Goal: Find contact information: Find contact information

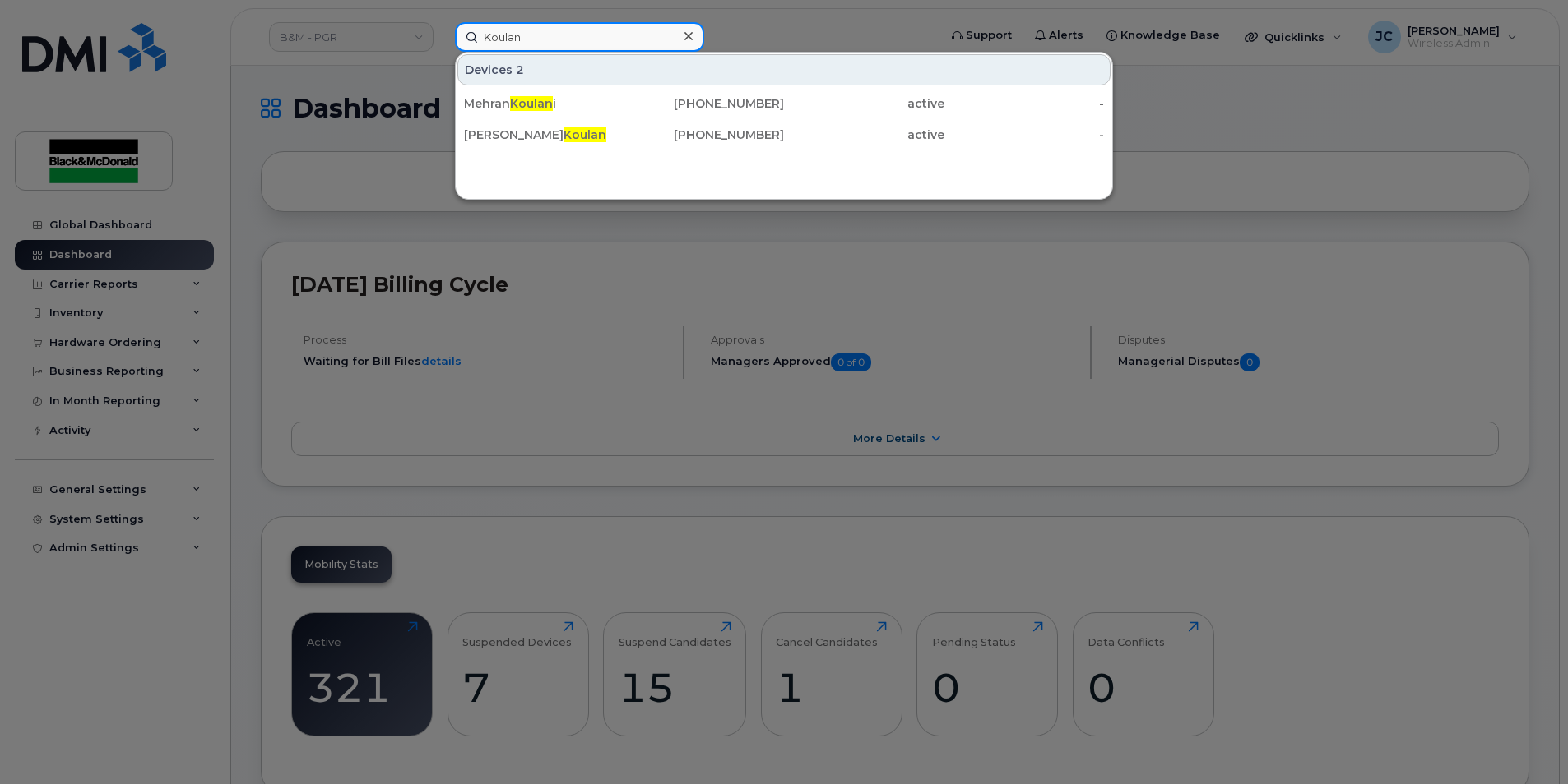
click at [507, 43] on input "Koulan" at bounding box center [580, 37] width 250 height 29
drag, startPoint x: 383, startPoint y: 33, endPoint x: 201, endPoint y: 44, distance: 182.3
click at [442, 44] on div "Koulan Devices 2 Mehran Koulan i 905-261-6685 active - Mihran Koulan 289-356-49…" at bounding box center [691, 37] width 498 height 29
click at [610, 315] on div at bounding box center [784, 392] width 1568 height 784
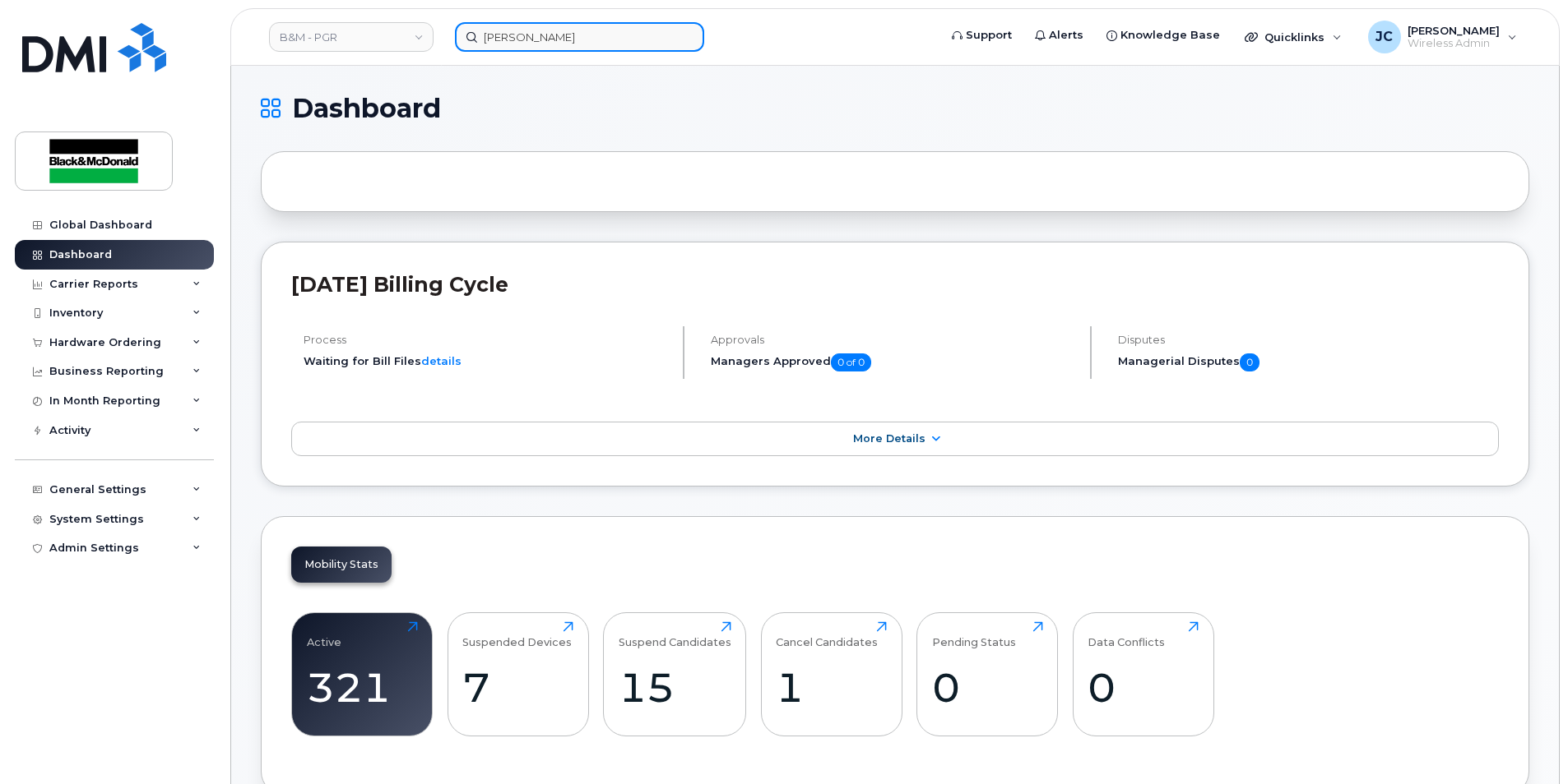
click at [494, 39] on input "Hewitt" at bounding box center [580, 37] width 250 height 29
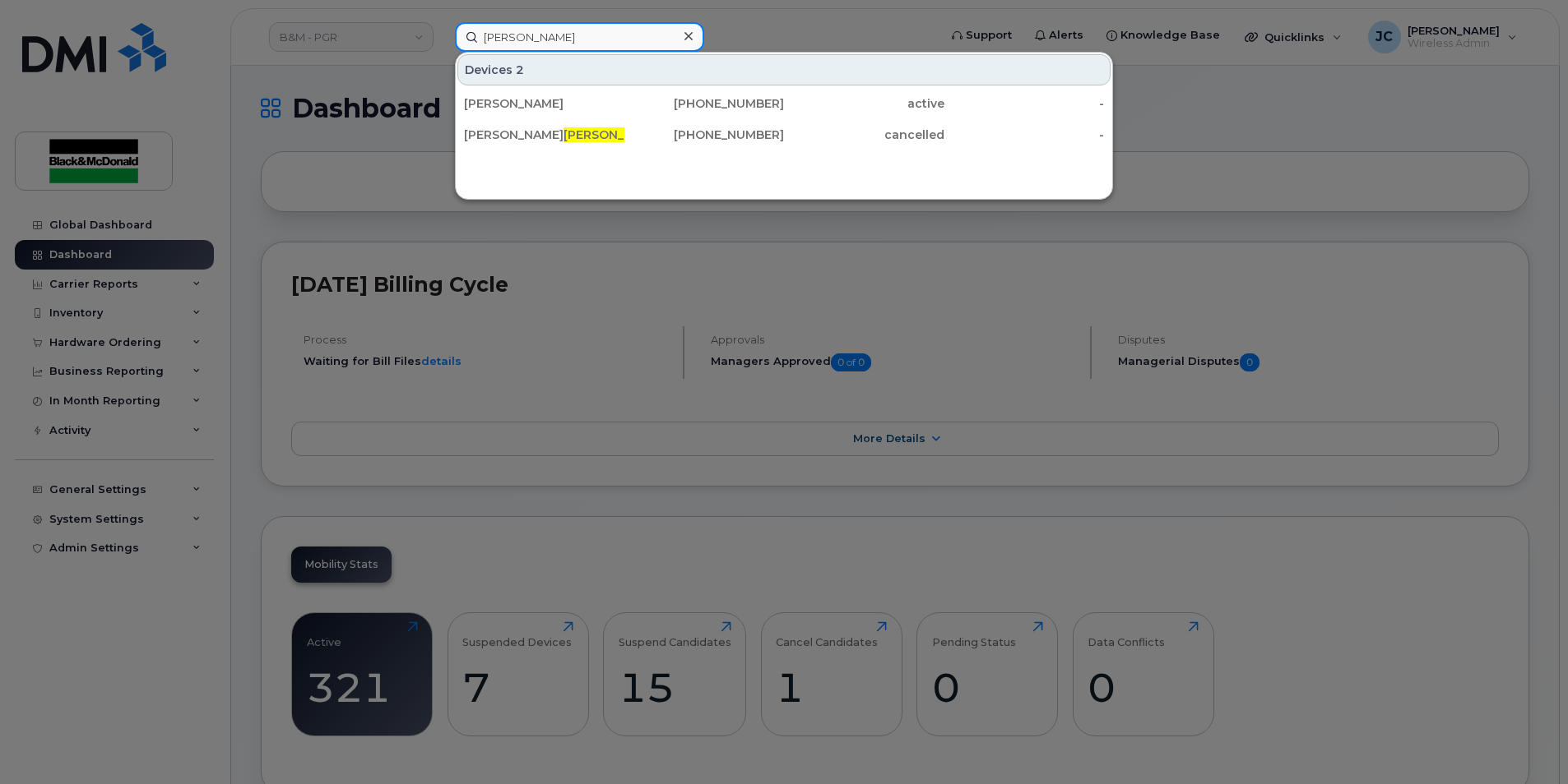
drag, startPoint x: 524, startPoint y: 42, endPoint x: 400, endPoint y: 25, distance: 125.2
click at [442, 25] on div "Hewitt Devices 2 Huzaifa Zia 416-986-4719 active - James Hewitt 519-389-8639 ca…" at bounding box center [691, 37] width 498 height 29
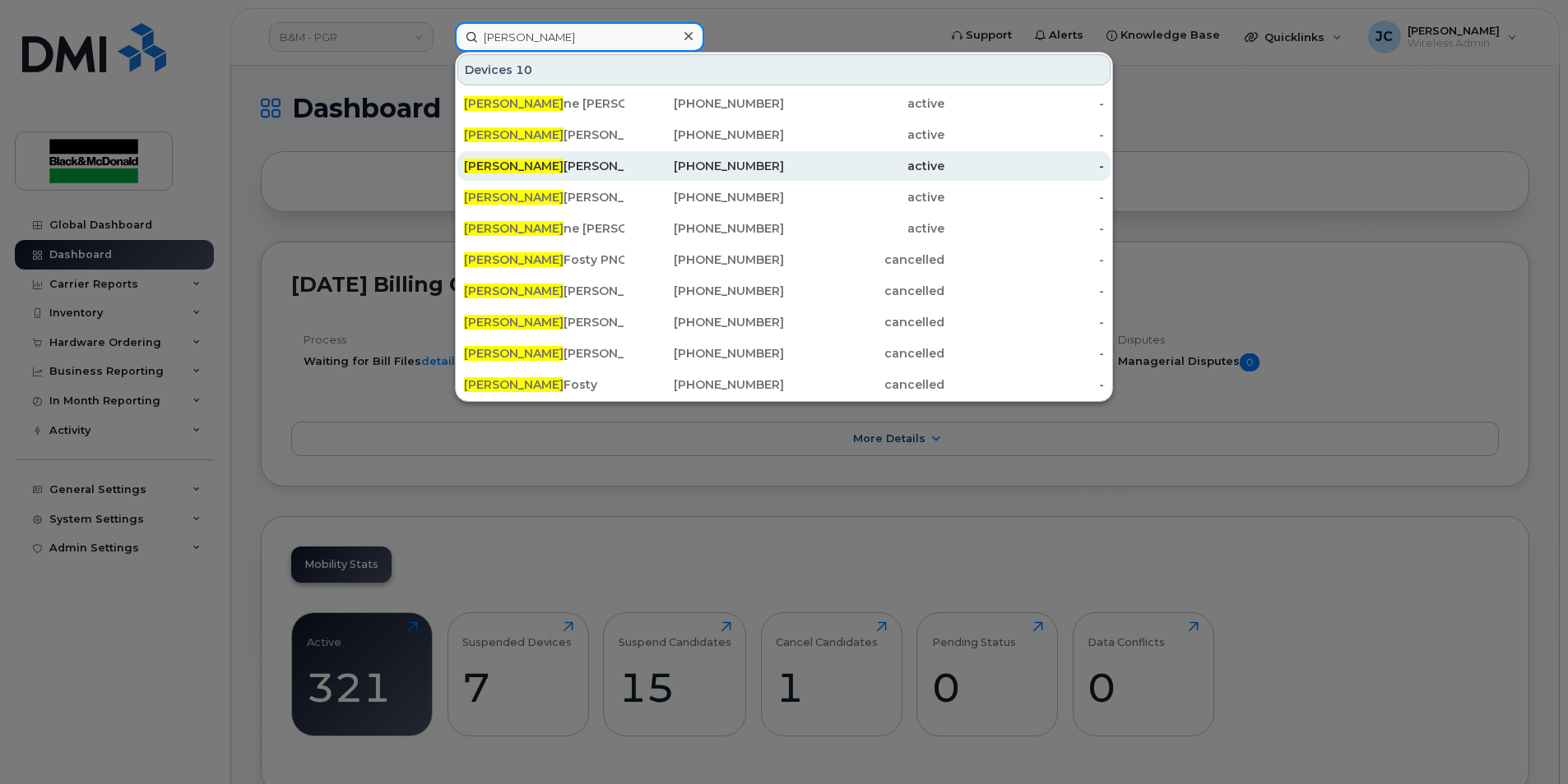
type input "Brian"
click at [771, 169] on div "289-385-0633" at bounding box center [704, 165] width 160 height 16
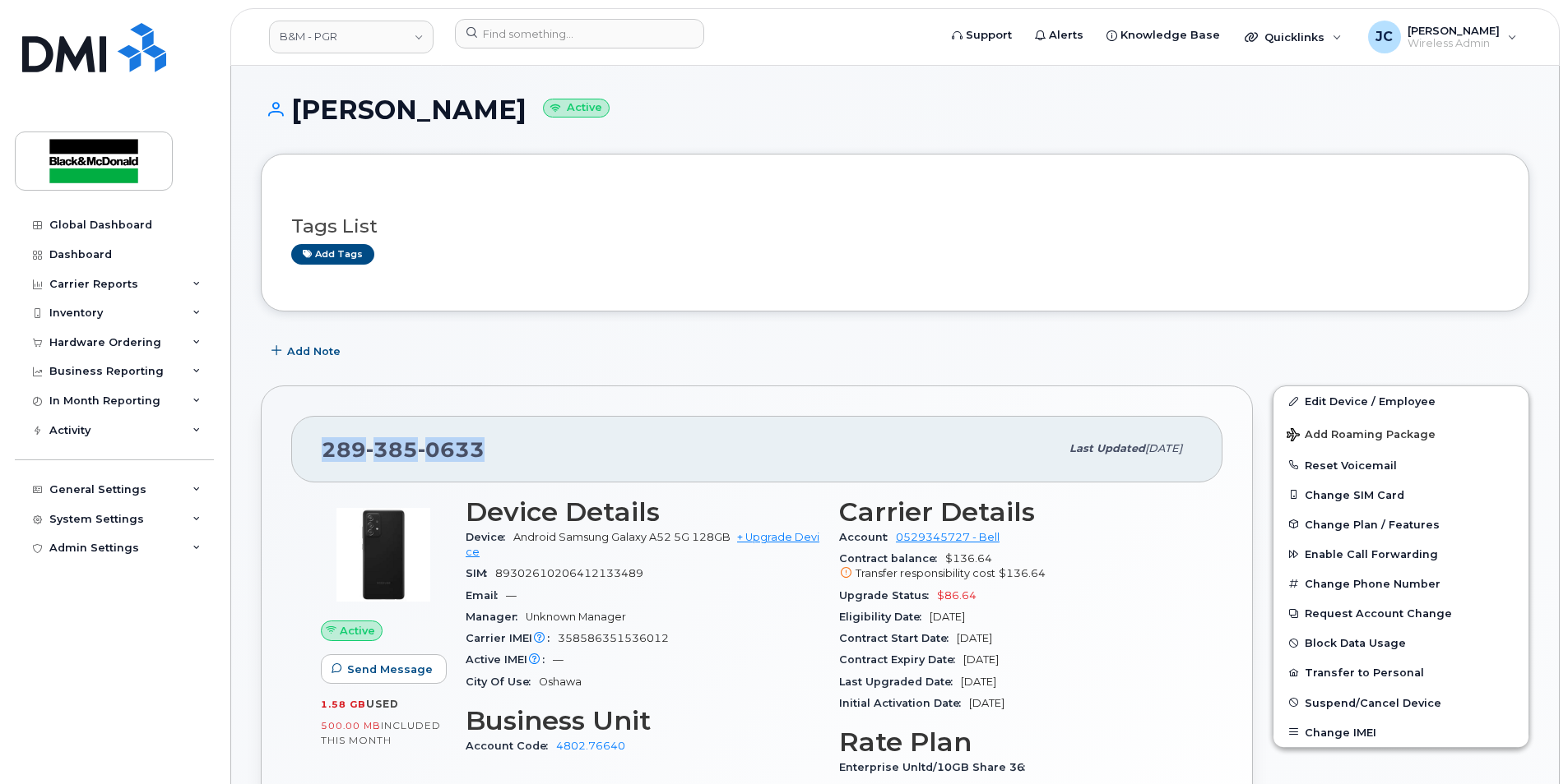
drag, startPoint x: 488, startPoint y: 447, endPoint x: 310, endPoint y: 450, distance: 178.0
click at [310, 450] on div "[PHONE_NUMBER] Last updated [DATE]" at bounding box center [757, 449] width 931 height 66
drag, startPoint x: 310, startPoint y: 450, endPoint x: 410, endPoint y: 444, distance: 100.2
copy span "[PHONE_NUMBER]"
